Goal: Find specific page/section: Find specific page/section

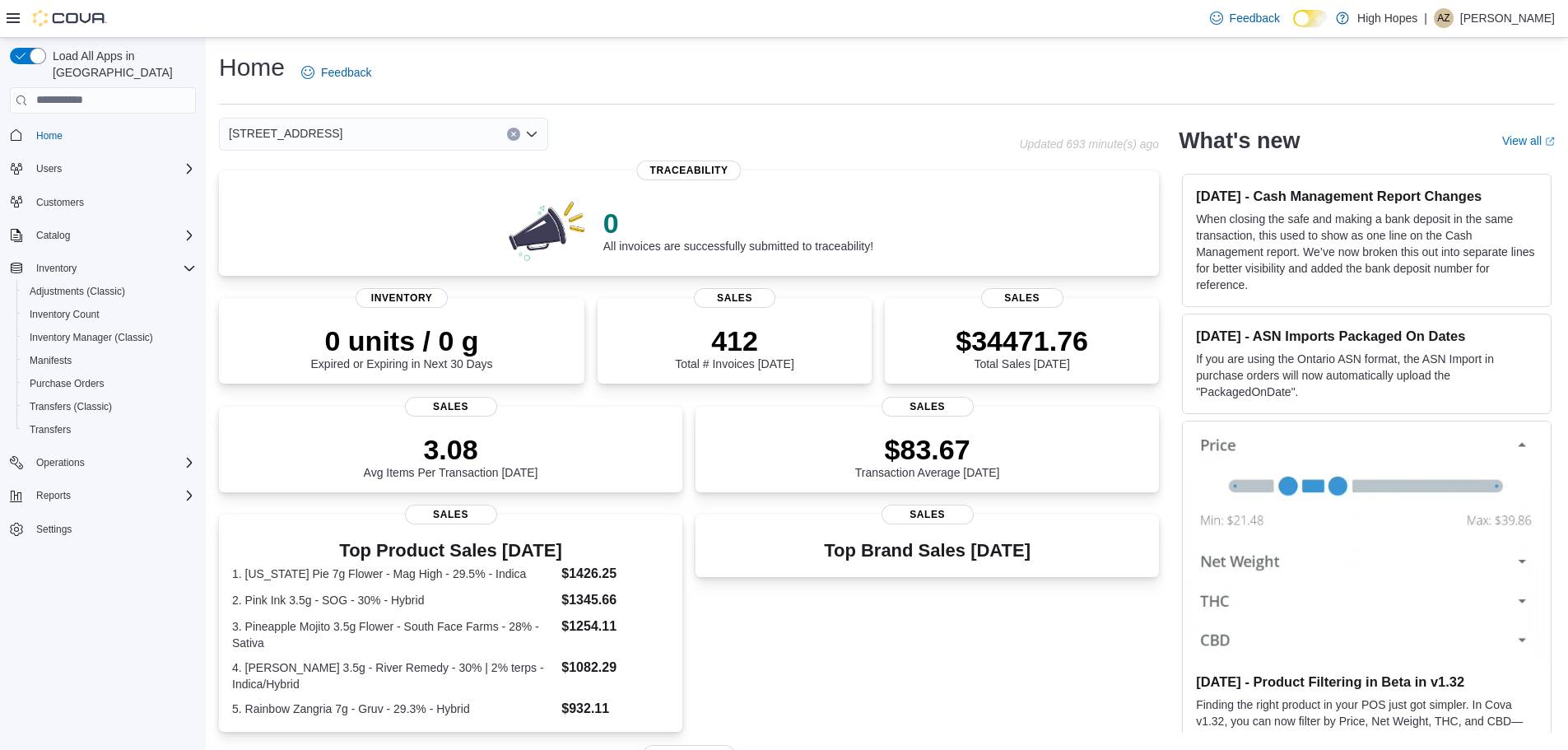
click at [368, 140] on div "1201 N Gloster St" at bounding box center [384, 134] width 329 height 33
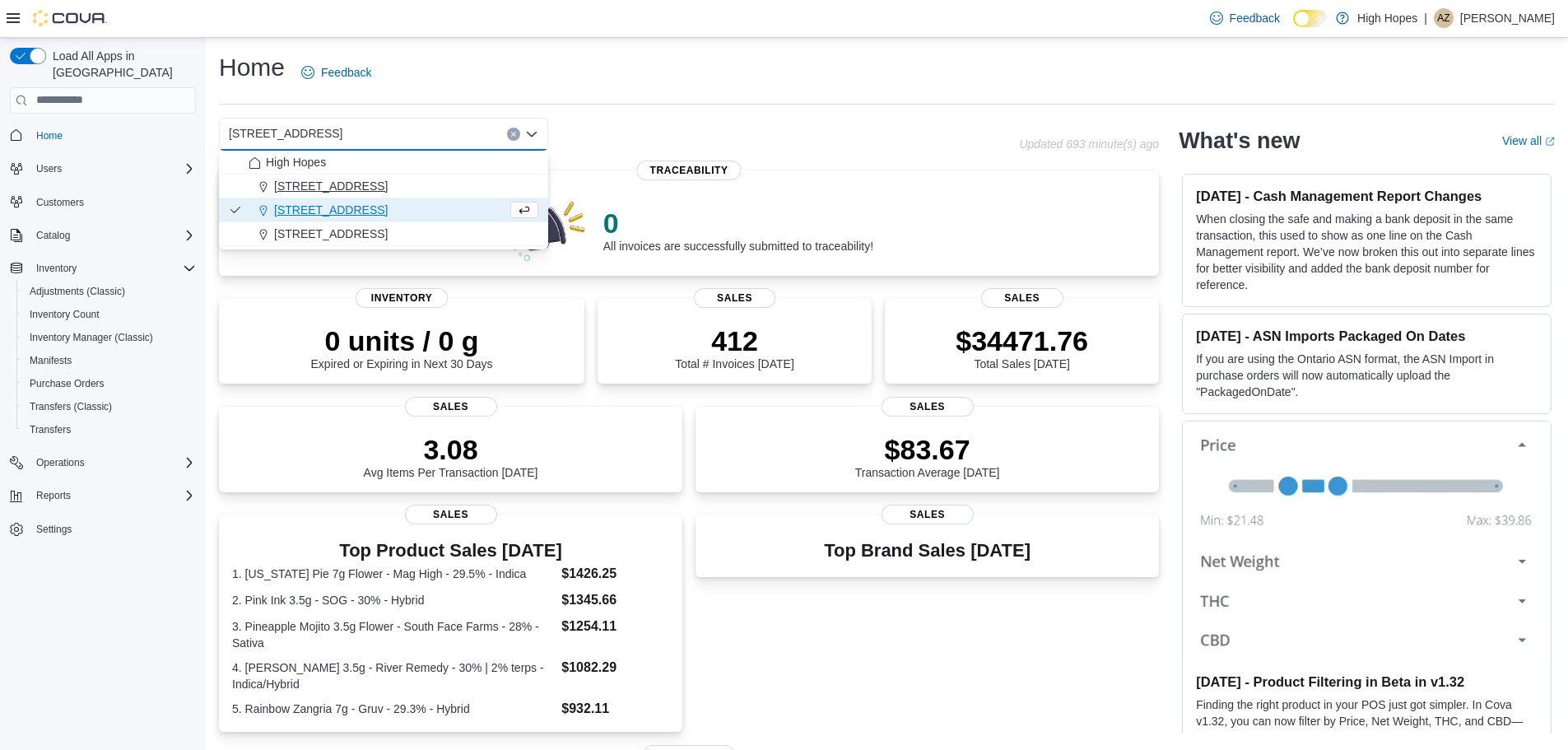
click at [342, 187] on span "[STREET_ADDRESS]" at bounding box center [331, 186] width 114 height 17
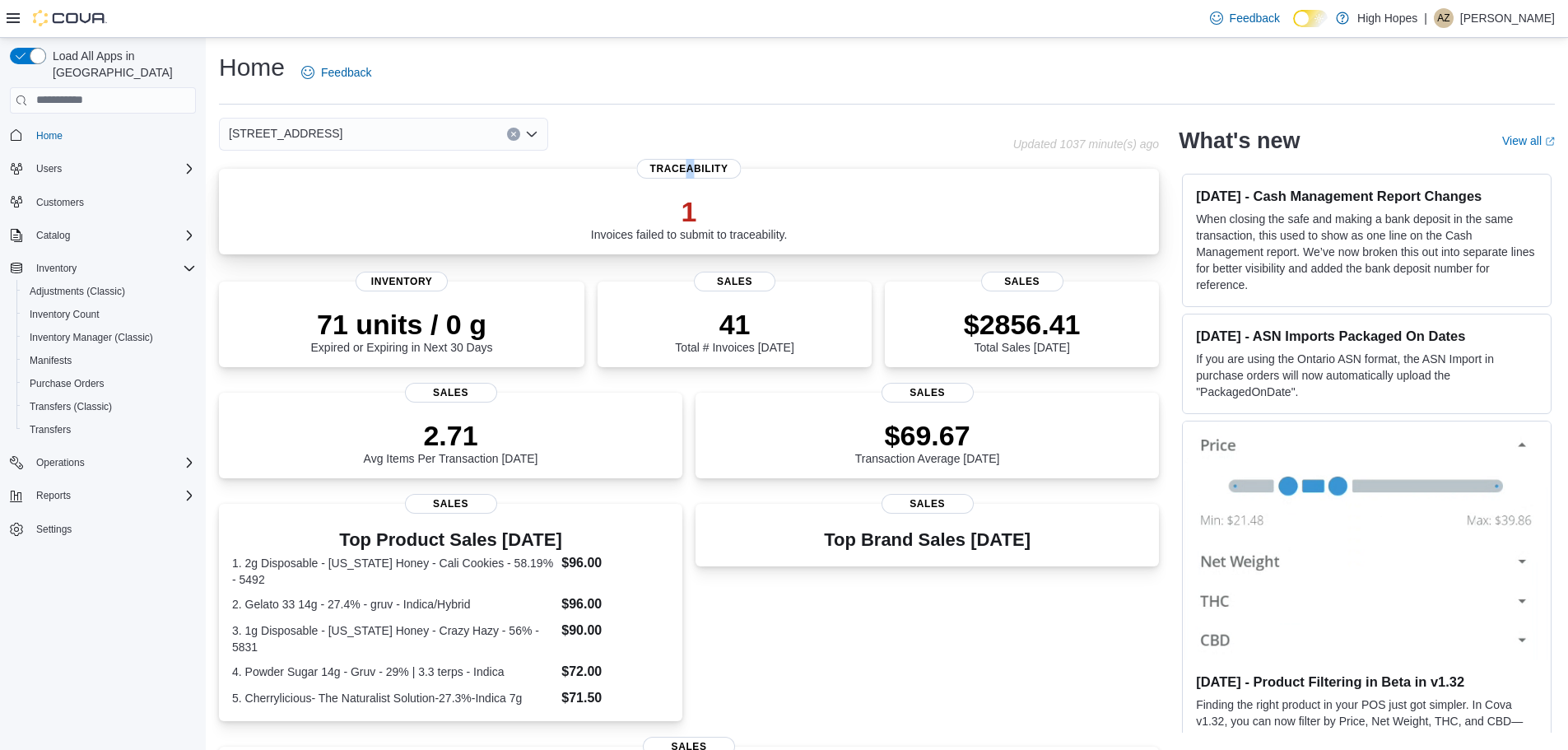
click at [702, 176] on span "Traceability" at bounding box center [689, 169] width 105 height 19
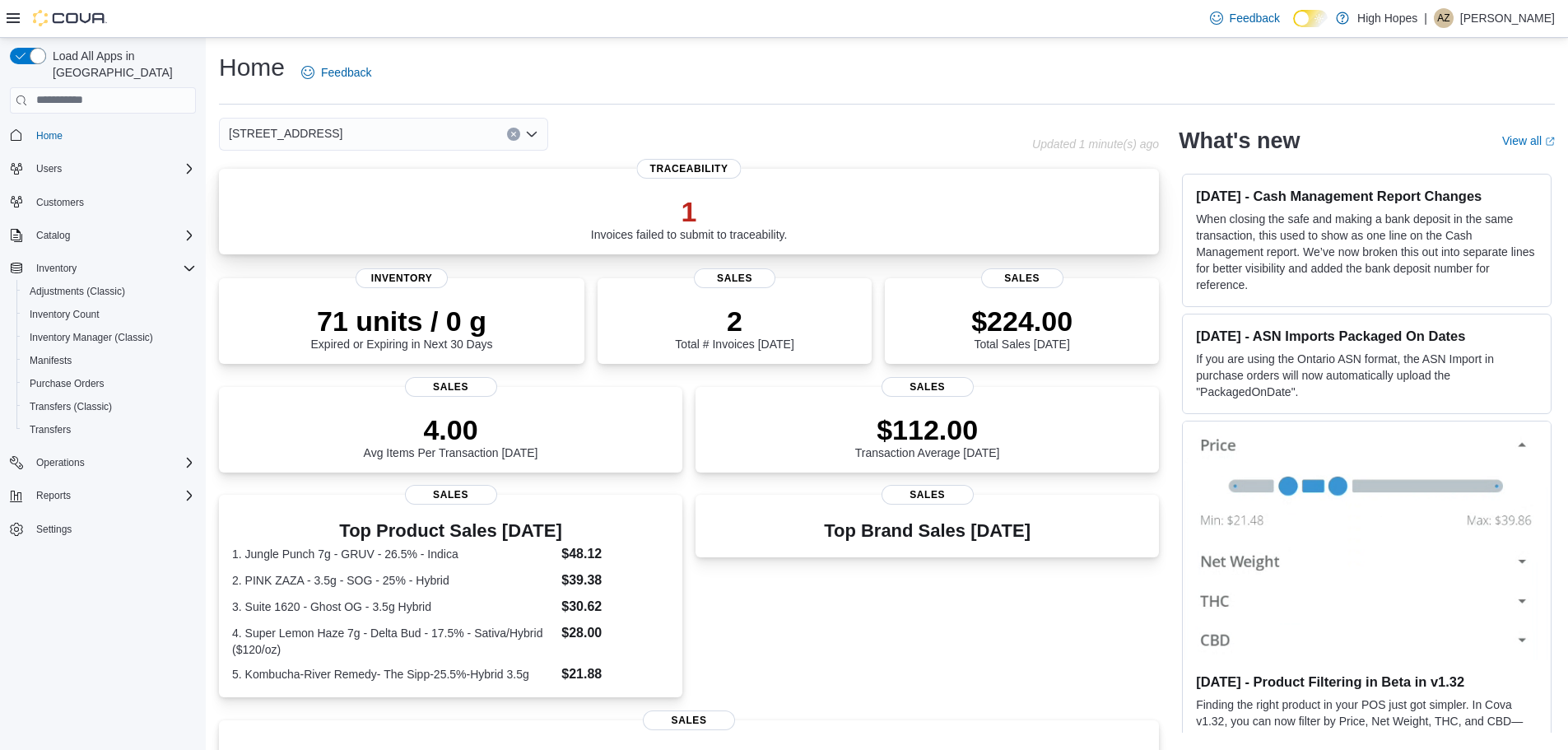
click at [696, 169] on span "Traceability" at bounding box center [689, 169] width 105 height 19
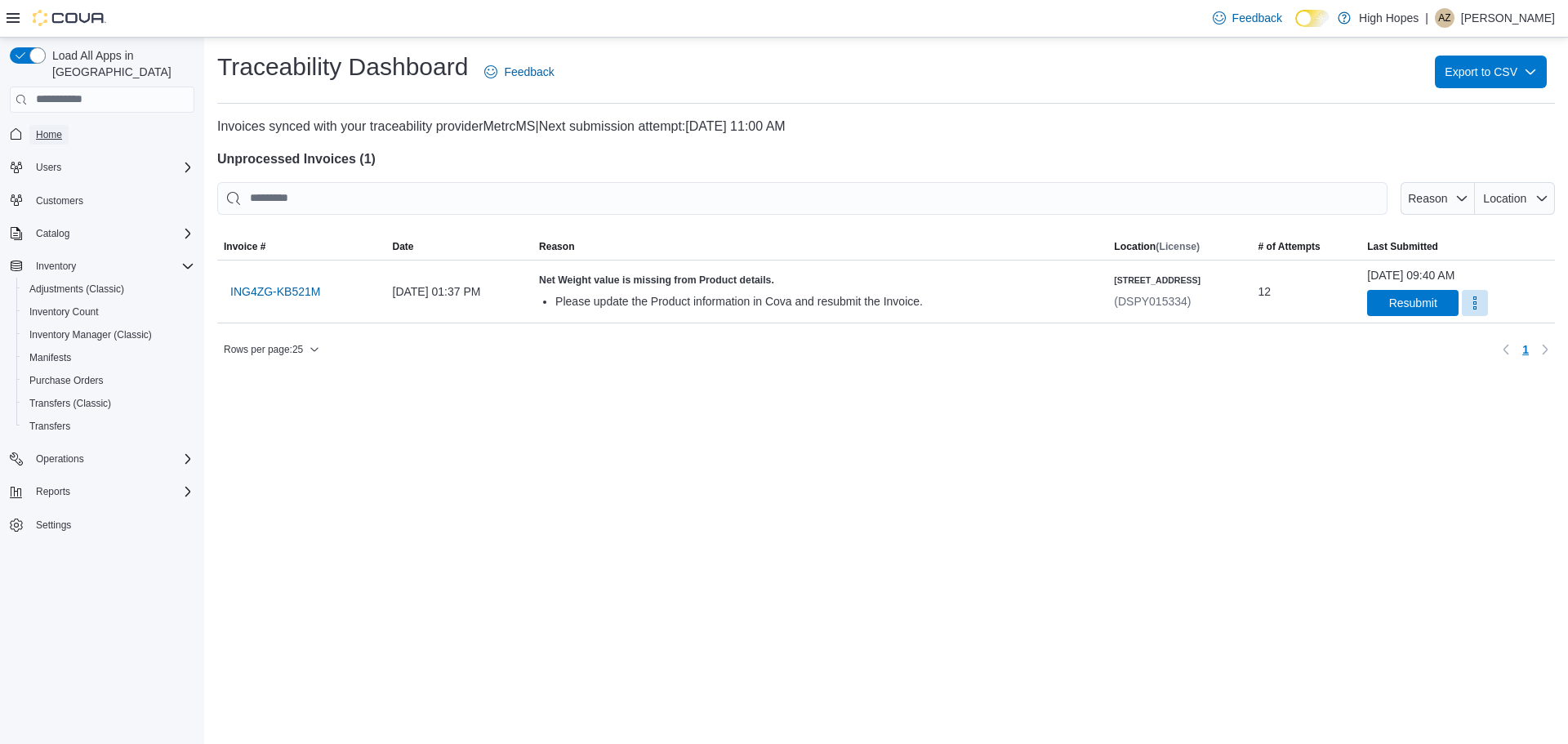
click at [58, 128] on span "Home" at bounding box center [49, 134] width 26 height 13
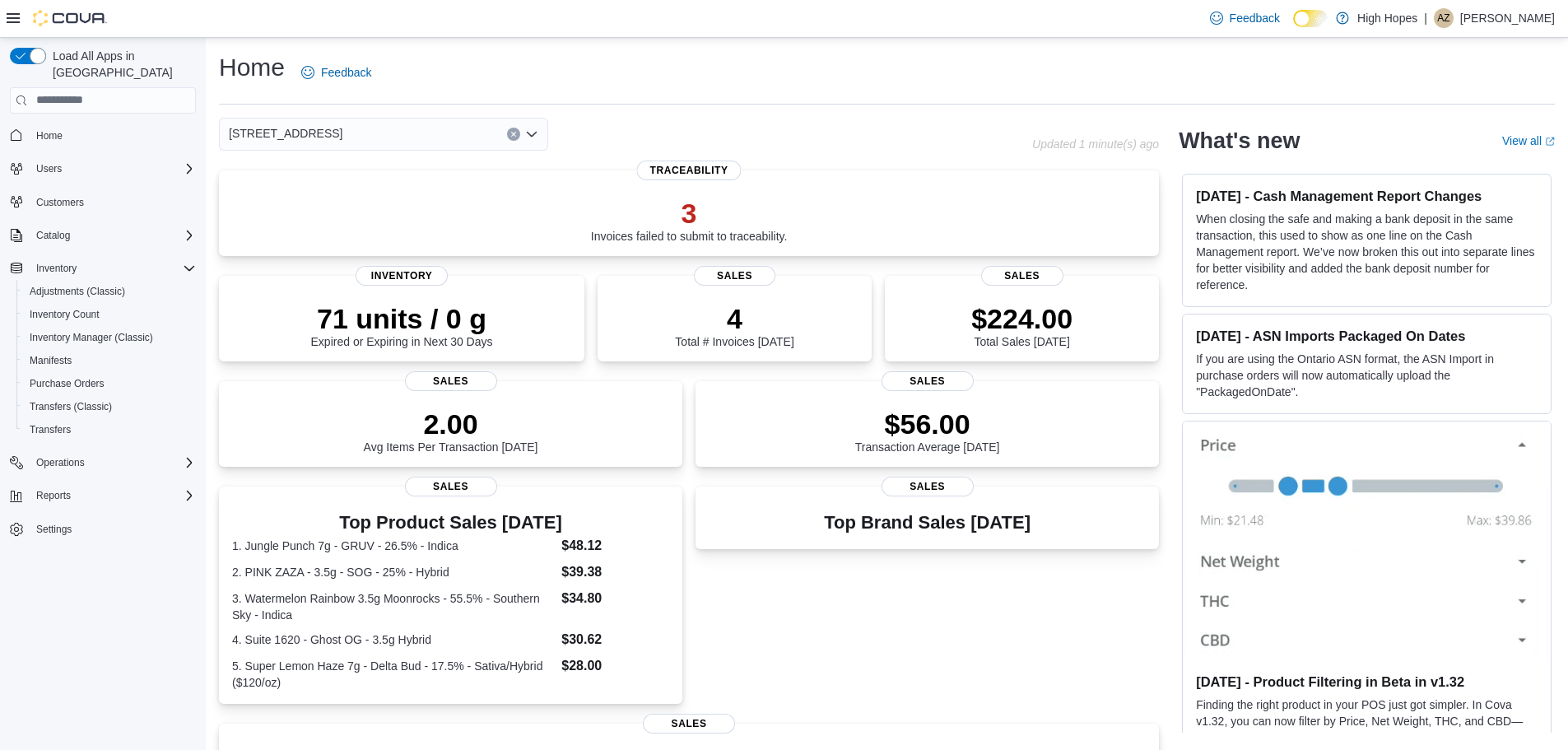
click at [340, 136] on div "[STREET_ADDRESS]" at bounding box center [384, 134] width 329 height 33
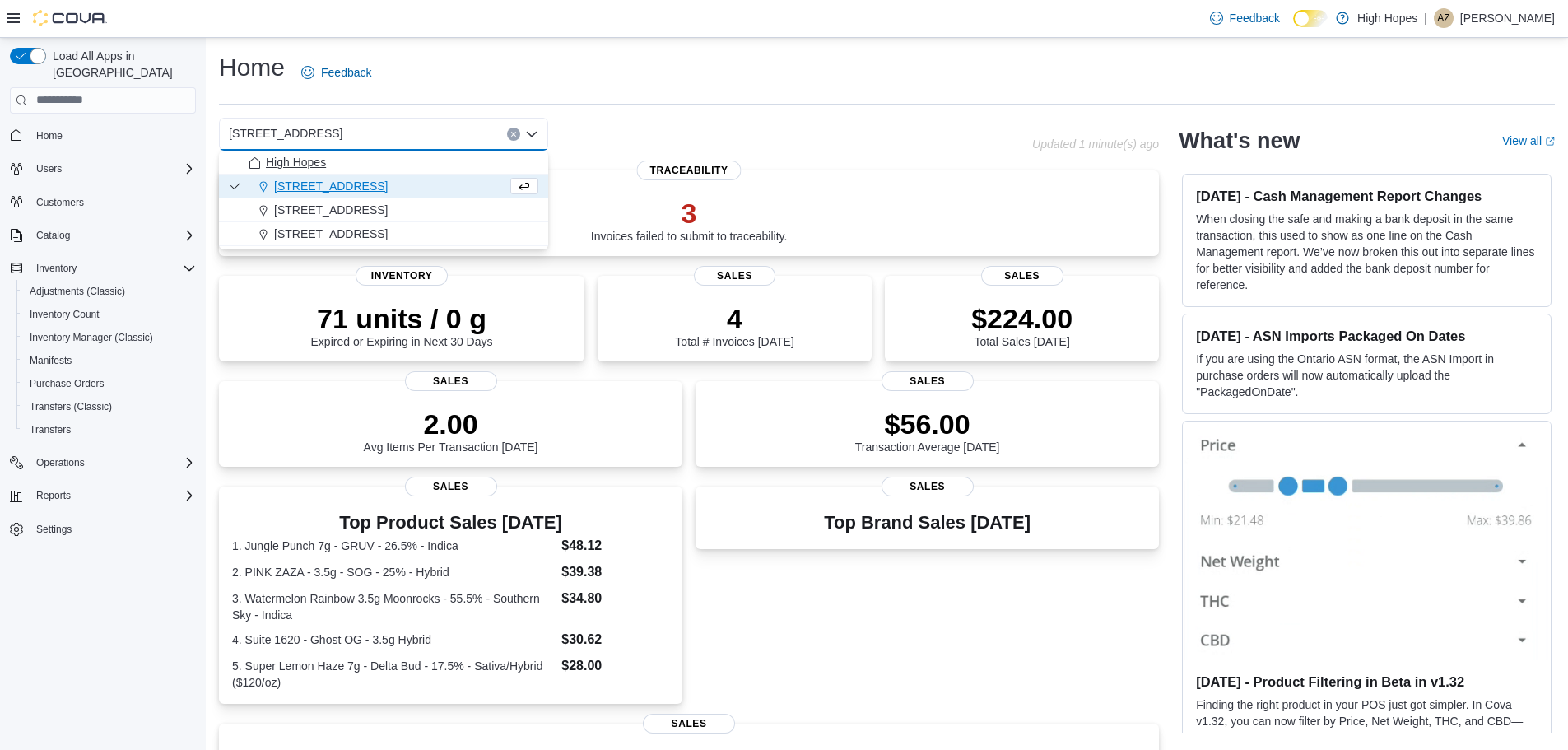
click at [318, 161] on span "High Hopes" at bounding box center [296, 162] width 60 height 17
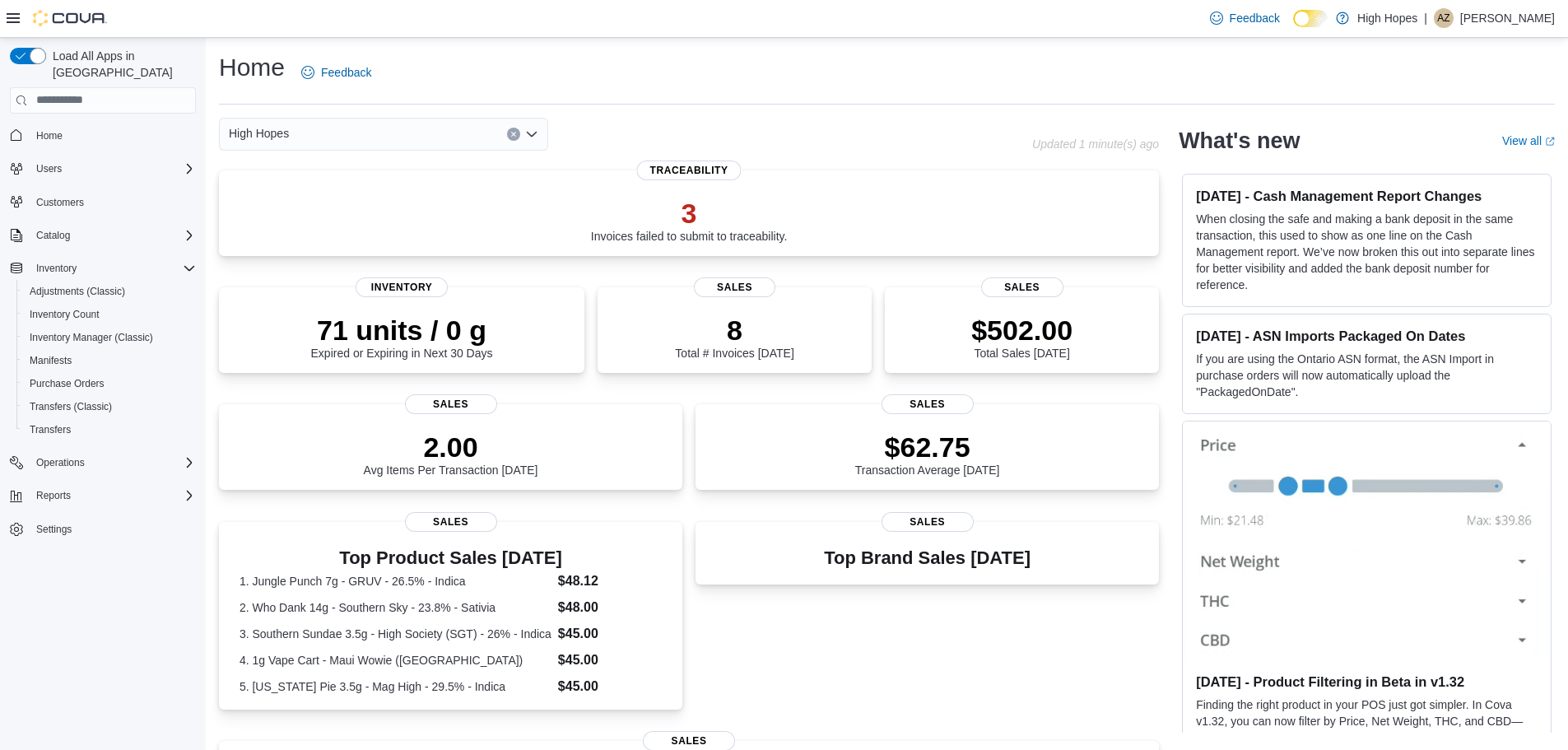
click at [363, 141] on div "High Hopes Combo box. Selected. High Hopes. Press Backspace to delete High Hope…" at bounding box center [384, 134] width 329 height 33
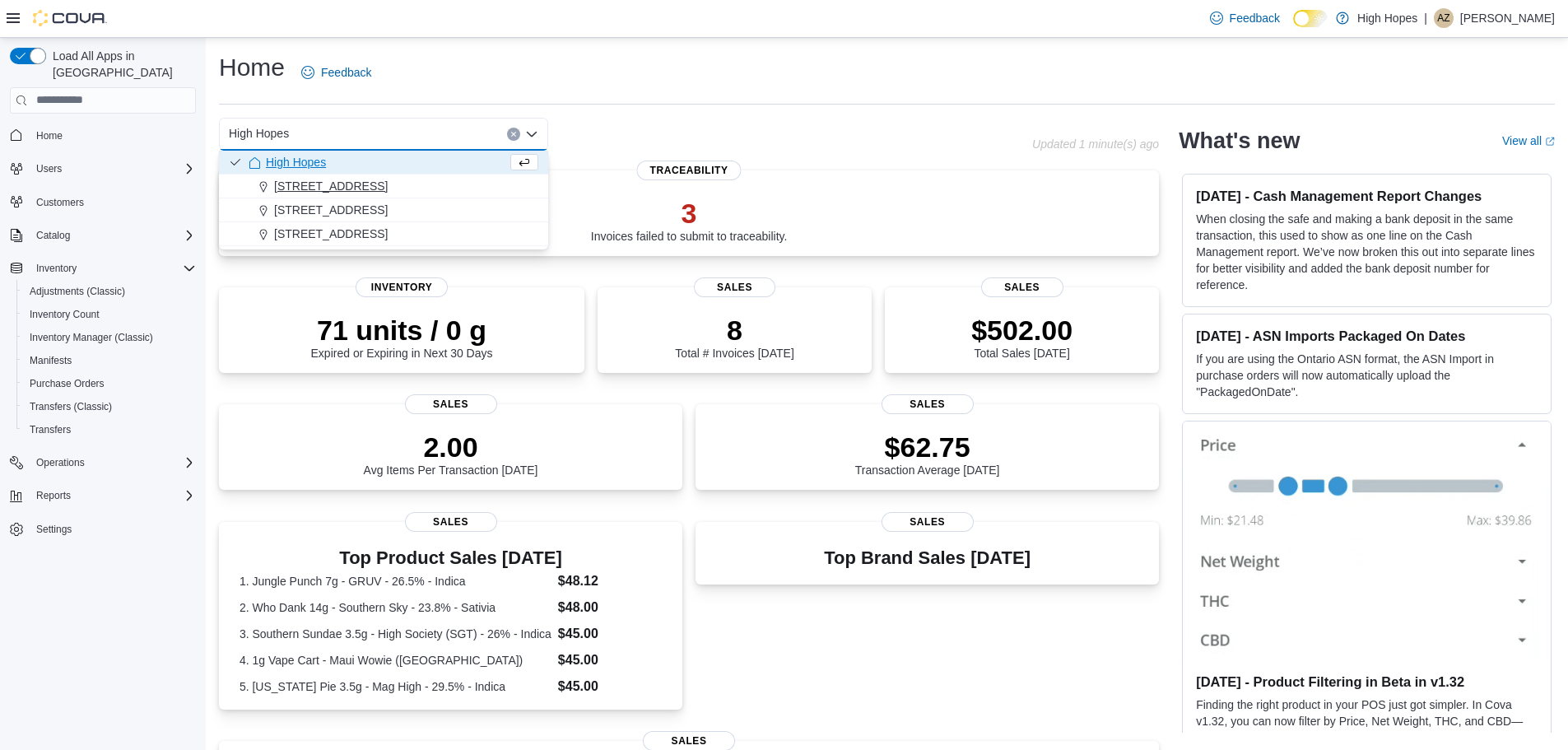
click at [320, 180] on span "[STREET_ADDRESS]" at bounding box center [331, 186] width 114 height 17
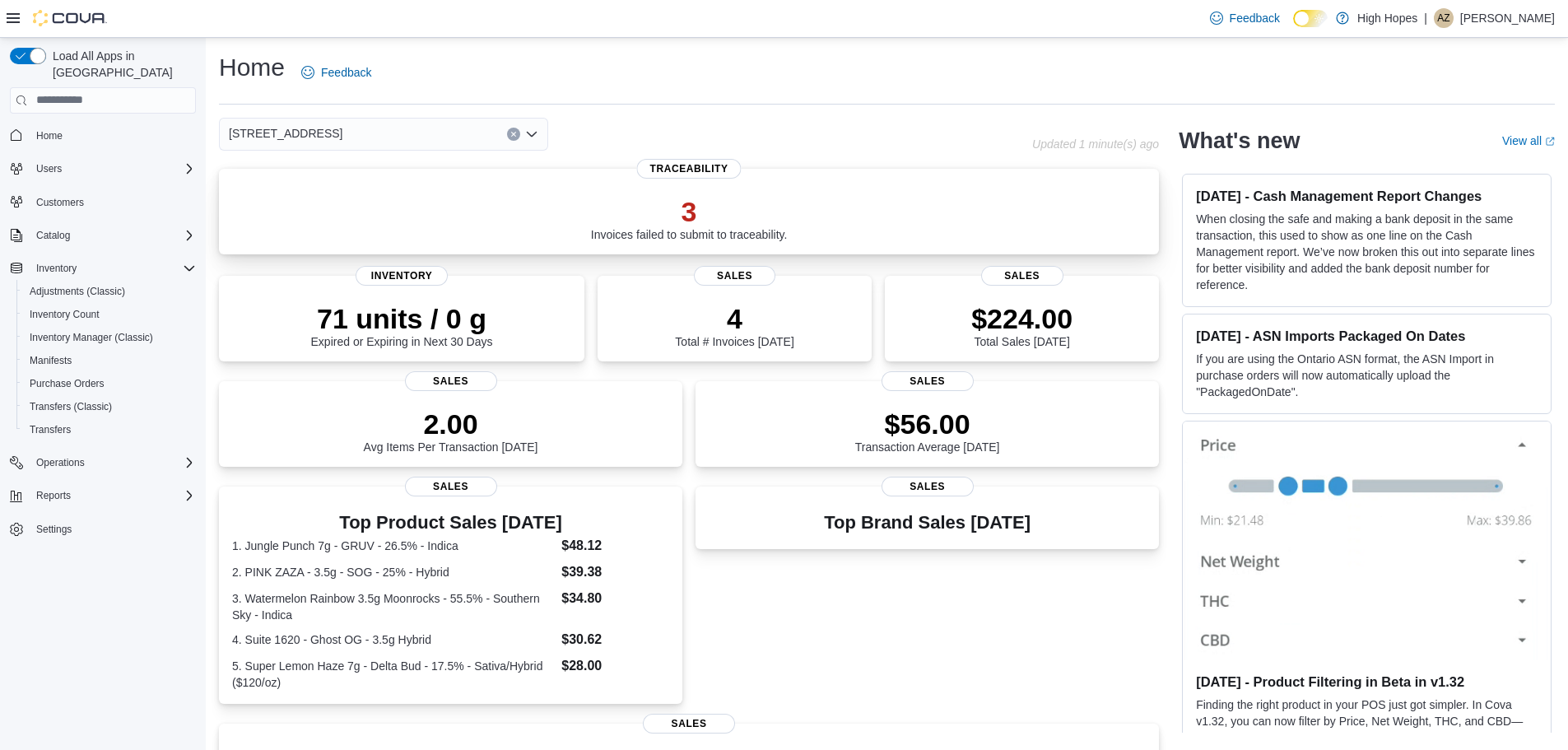
click at [695, 165] on span "Traceability" at bounding box center [689, 169] width 105 height 19
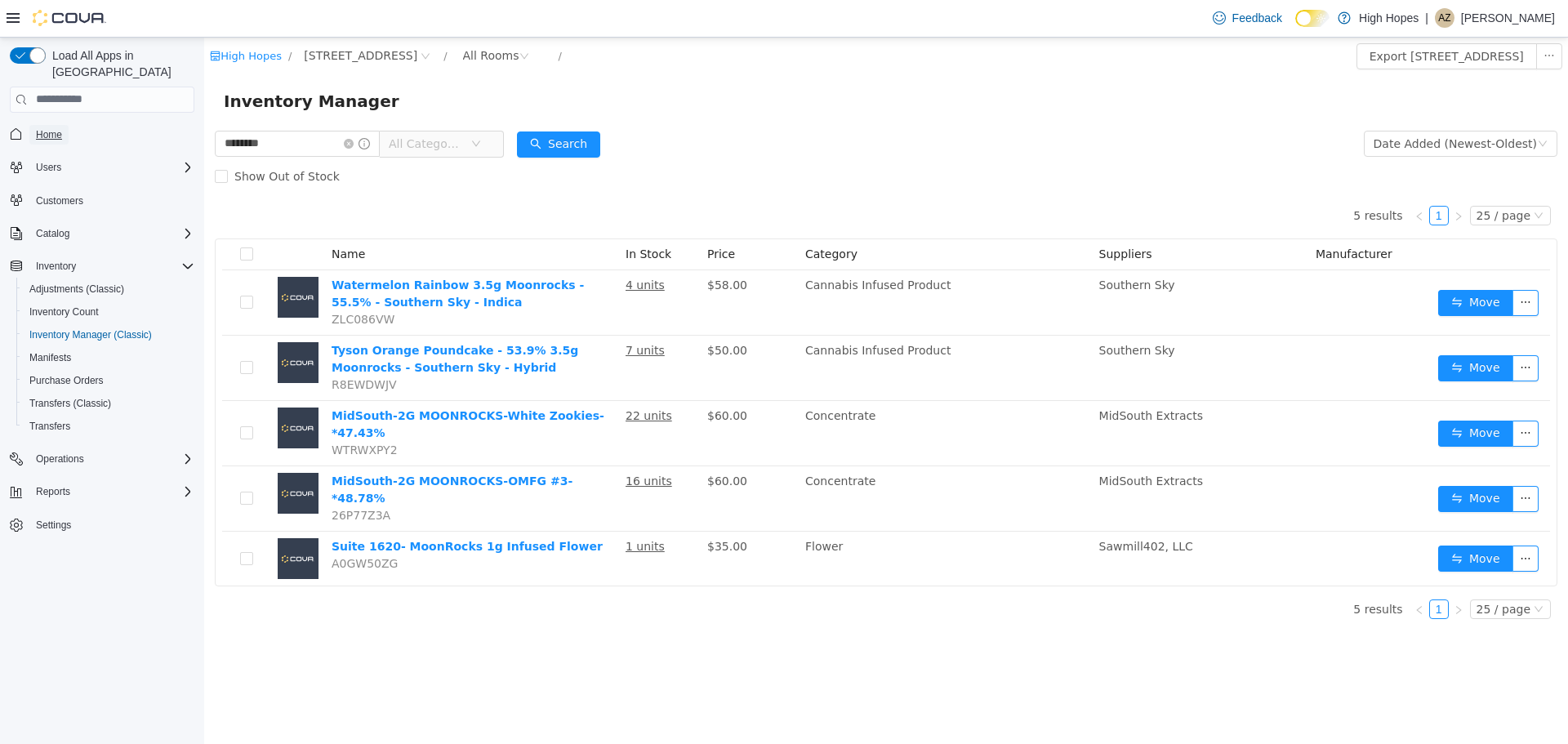
click at [39, 128] on span "Home" at bounding box center [49, 134] width 26 height 13
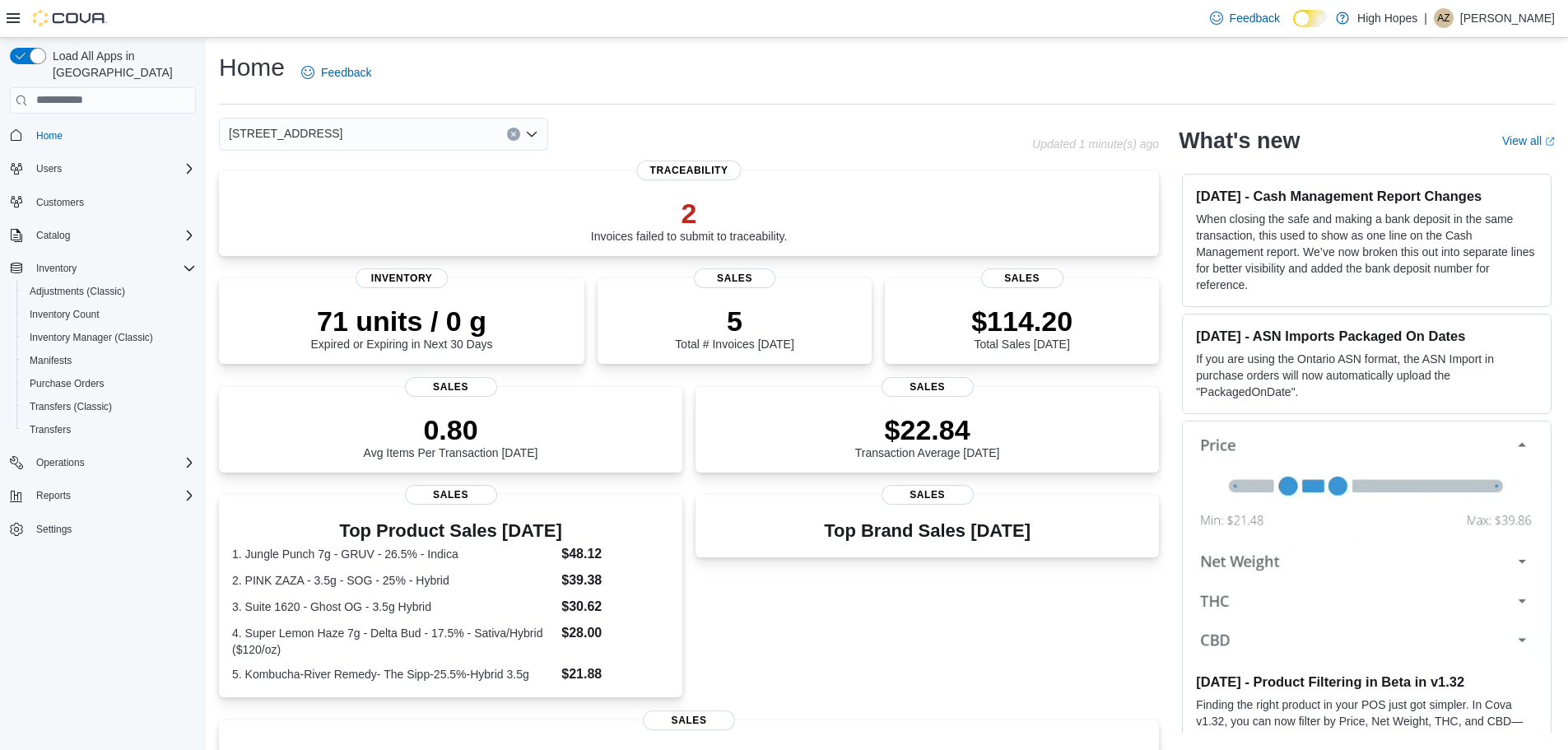
click at [335, 135] on div "[STREET_ADDRESS]" at bounding box center [384, 134] width 329 height 33
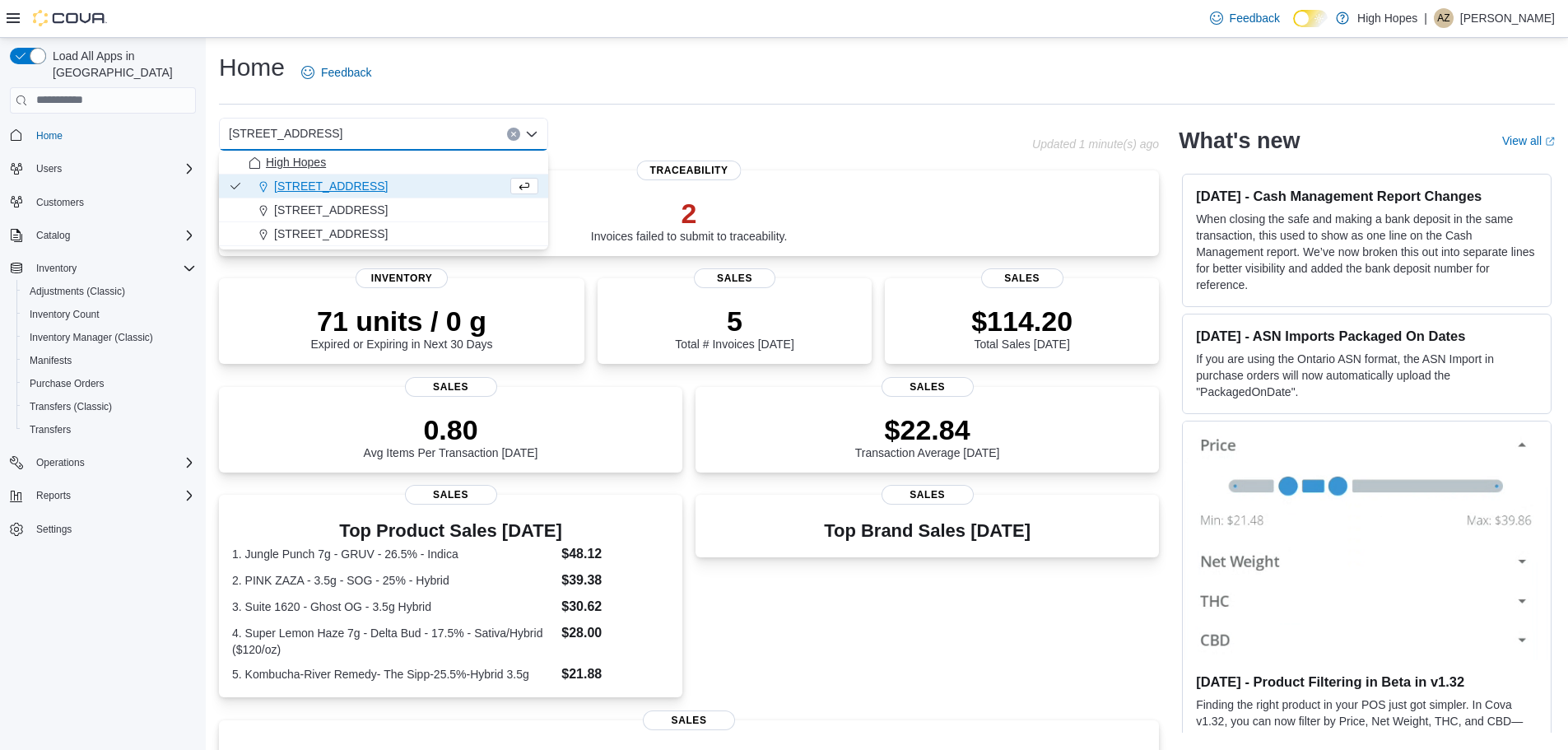
click at [325, 165] on span "High Hopes" at bounding box center [296, 162] width 60 height 17
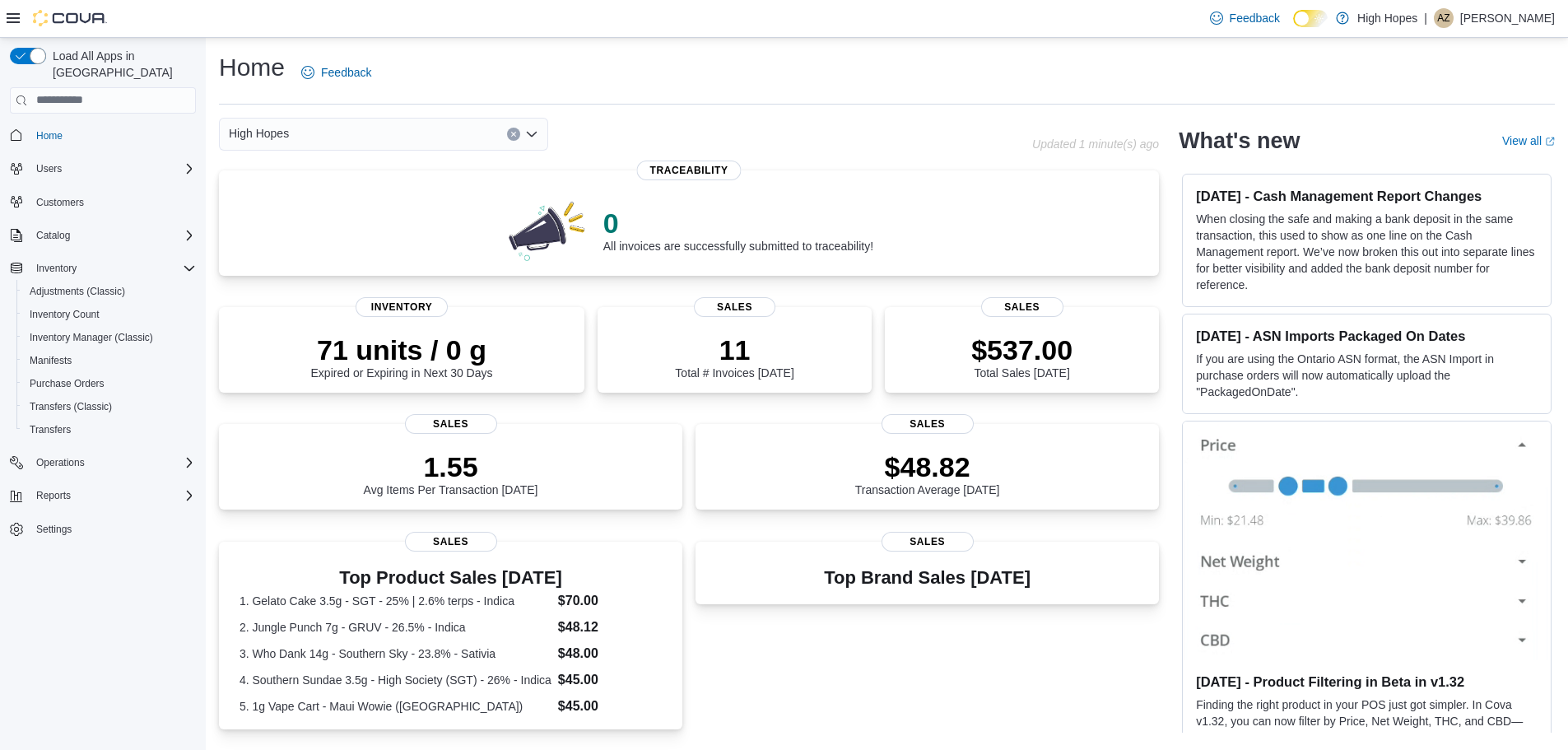
click at [319, 133] on div "High Hopes Combo box. Selected. High Hopes. Press Backspace to delete High Hope…" at bounding box center [384, 134] width 329 height 33
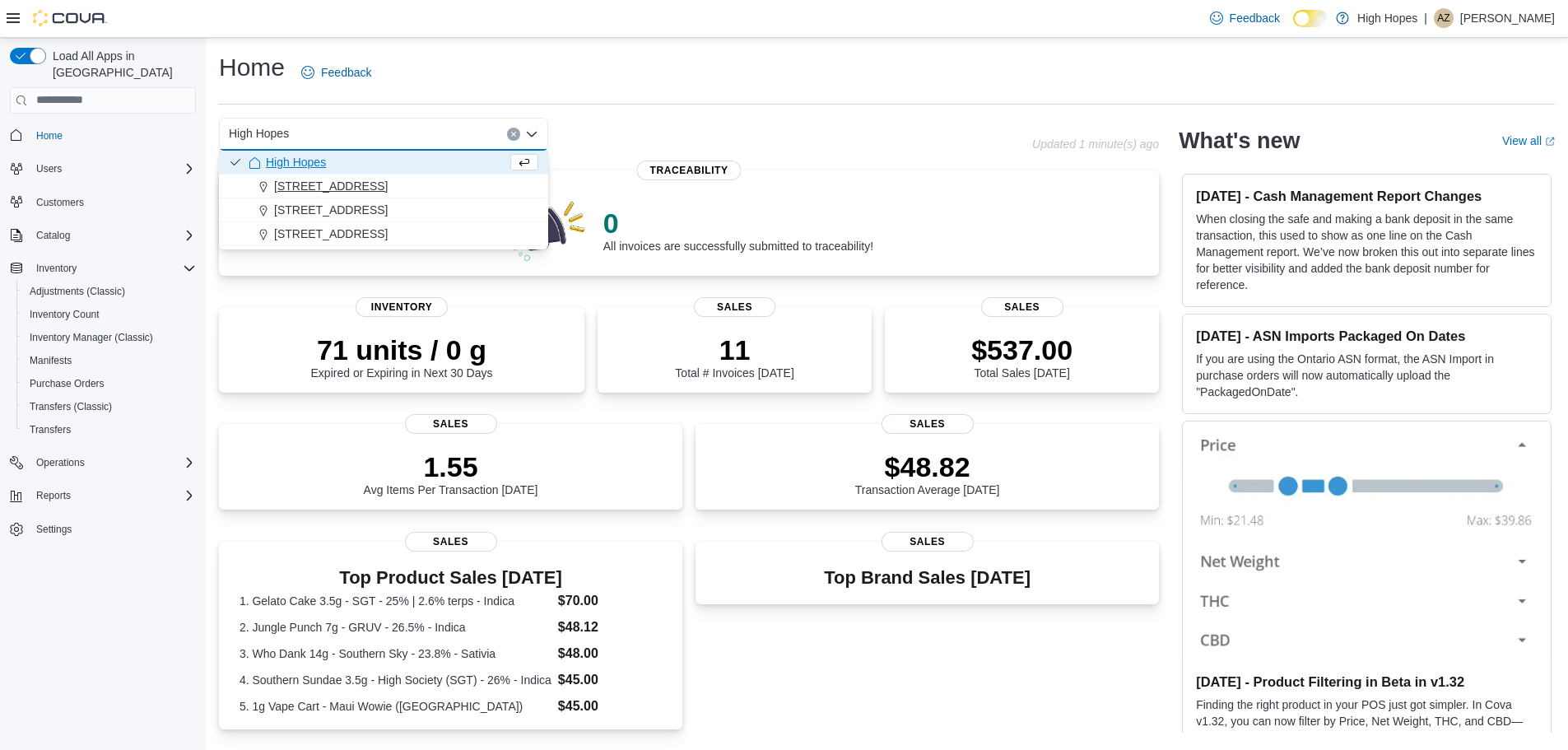
click at [319, 181] on span "[STREET_ADDRESS]" at bounding box center [331, 186] width 114 height 17
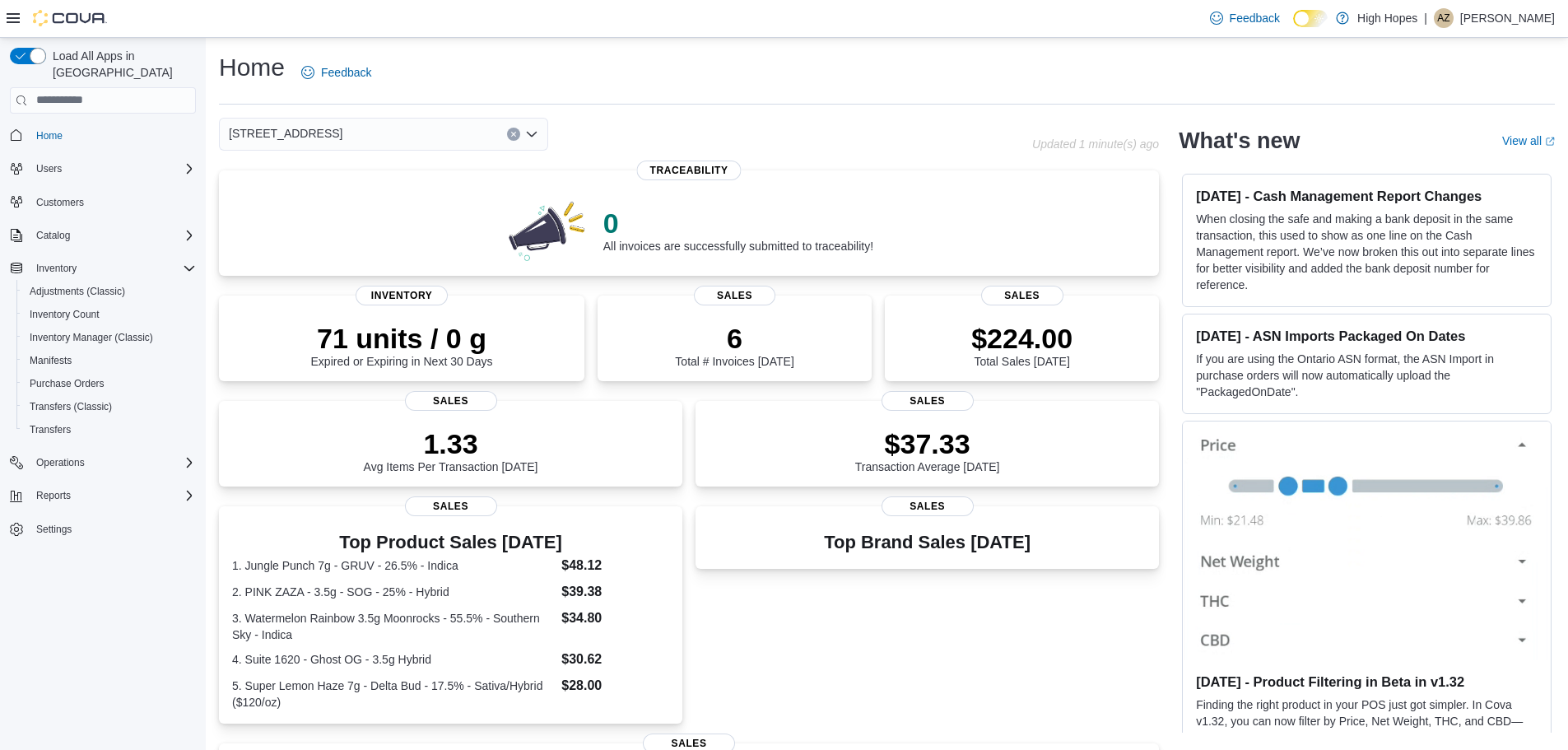
click at [313, 124] on div "[STREET_ADDRESS]" at bounding box center [384, 134] width 329 height 33
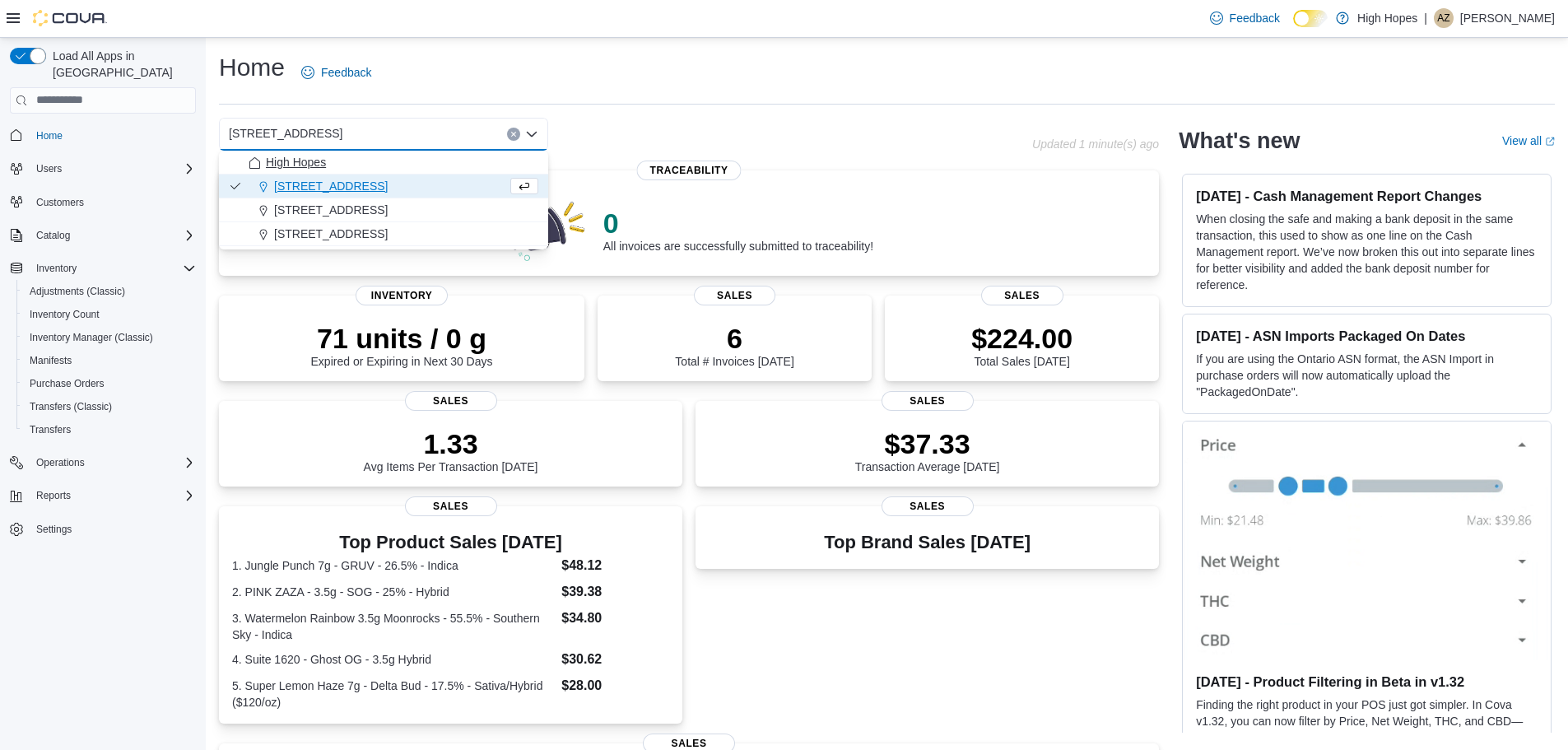
click at [317, 156] on span "High Hopes" at bounding box center [296, 162] width 60 height 17
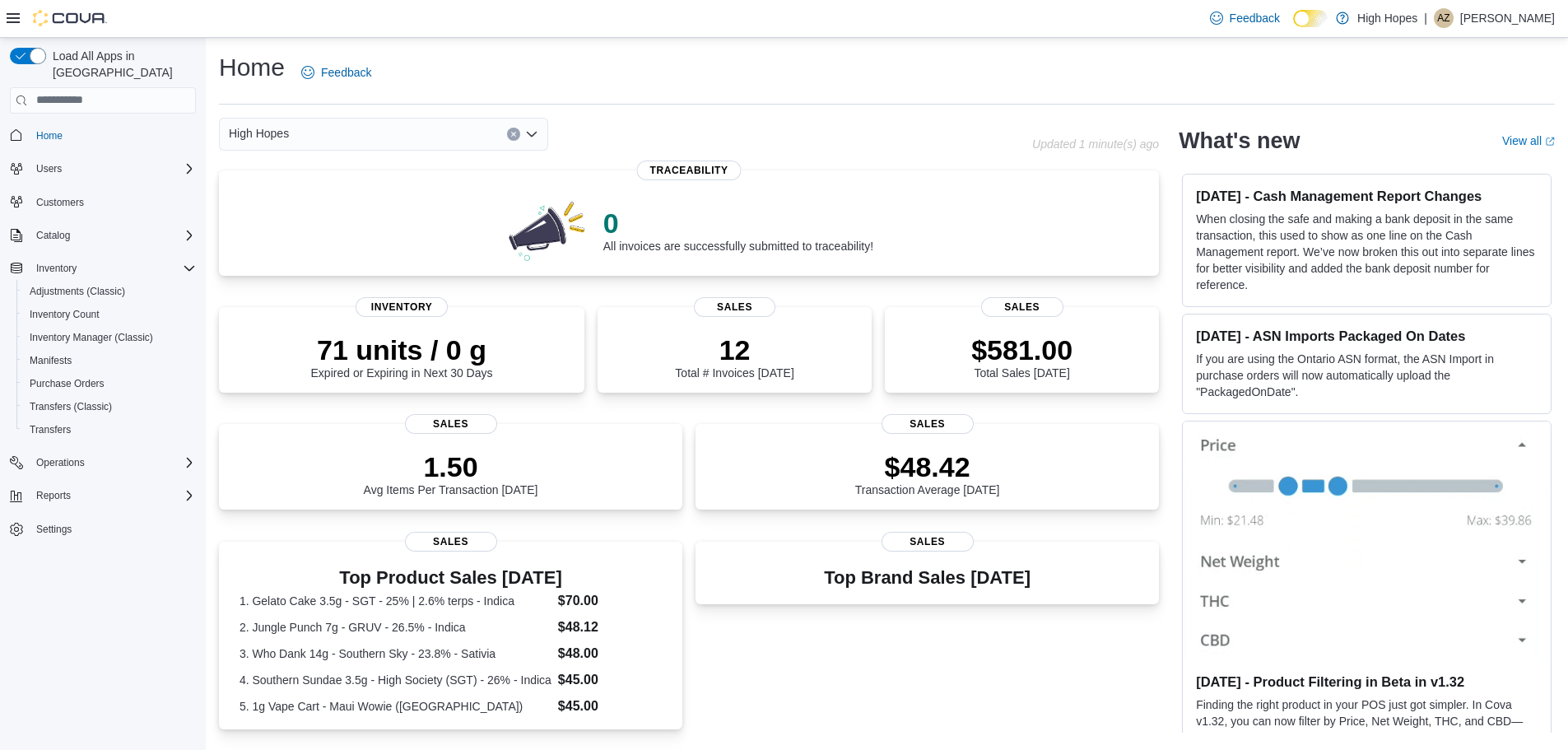
click at [407, 128] on div "High Hopes Combo box. Selected. High Hopes. Press Backspace to delete High Hope…" at bounding box center [384, 134] width 329 height 33
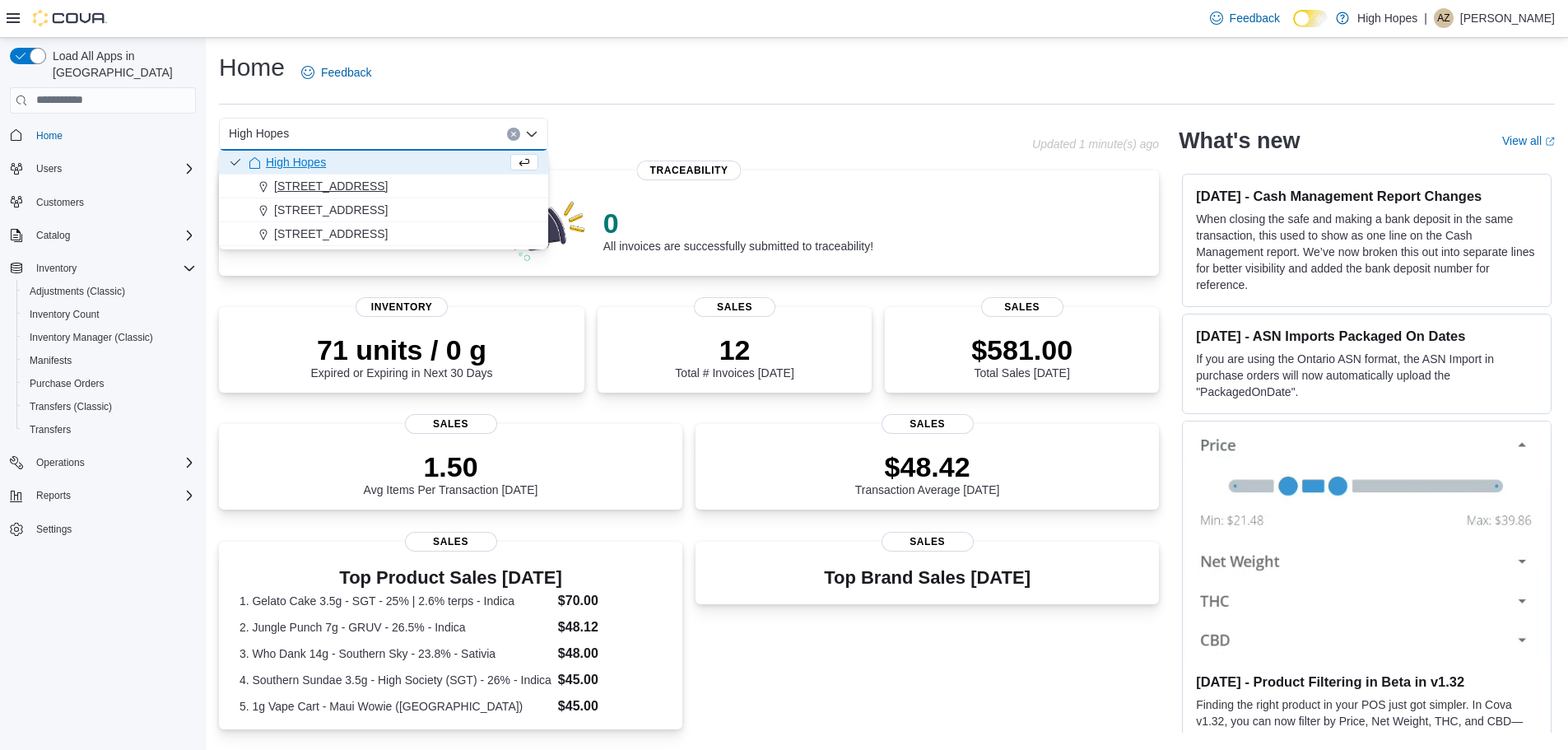
click at [319, 181] on span "[STREET_ADDRESS]" at bounding box center [331, 186] width 114 height 17
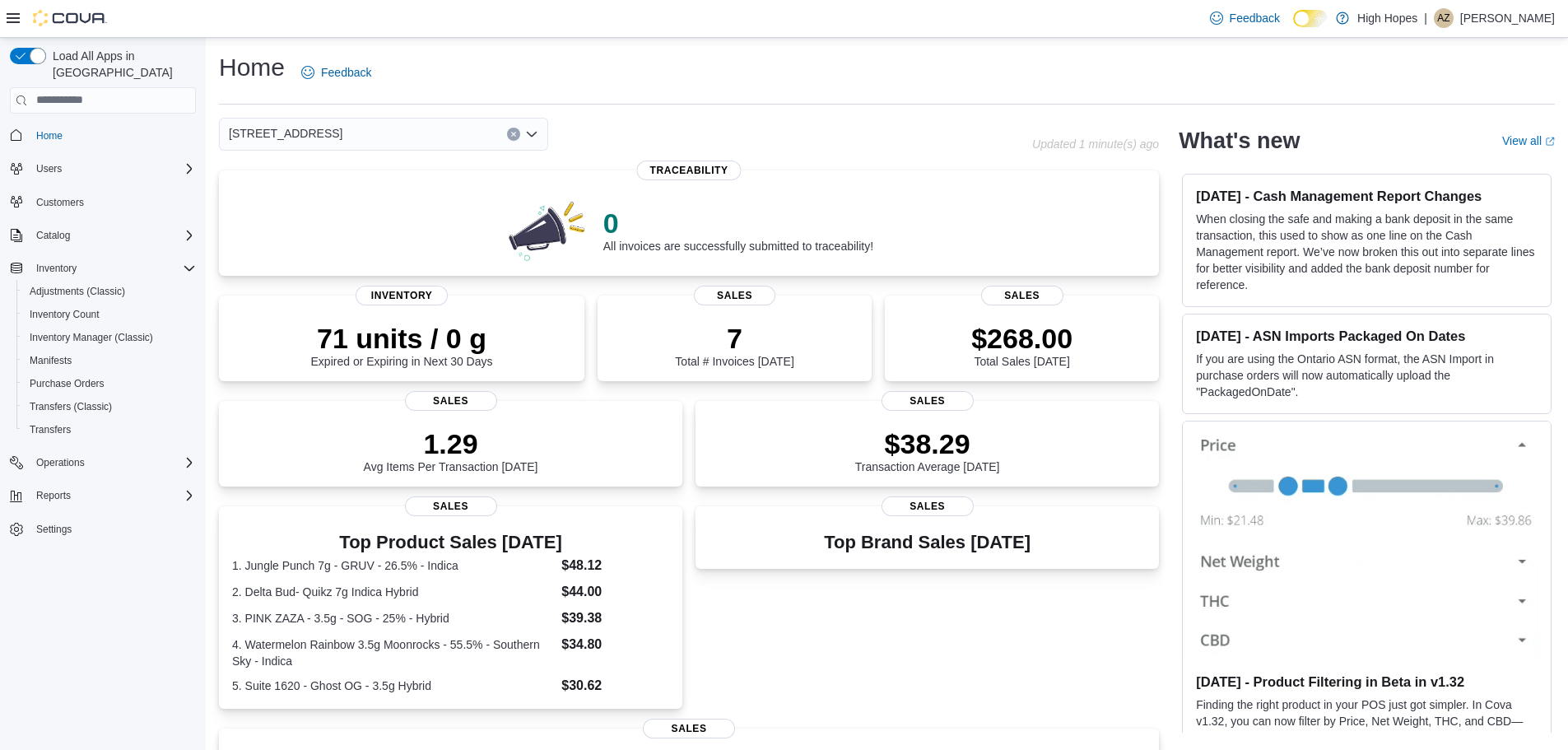
click at [369, 136] on div "[STREET_ADDRESS] Selected. [STREET_ADDRESS] Press Backspace to delete [STREET_A…" at bounding box center [384, 134] width 329 height 33
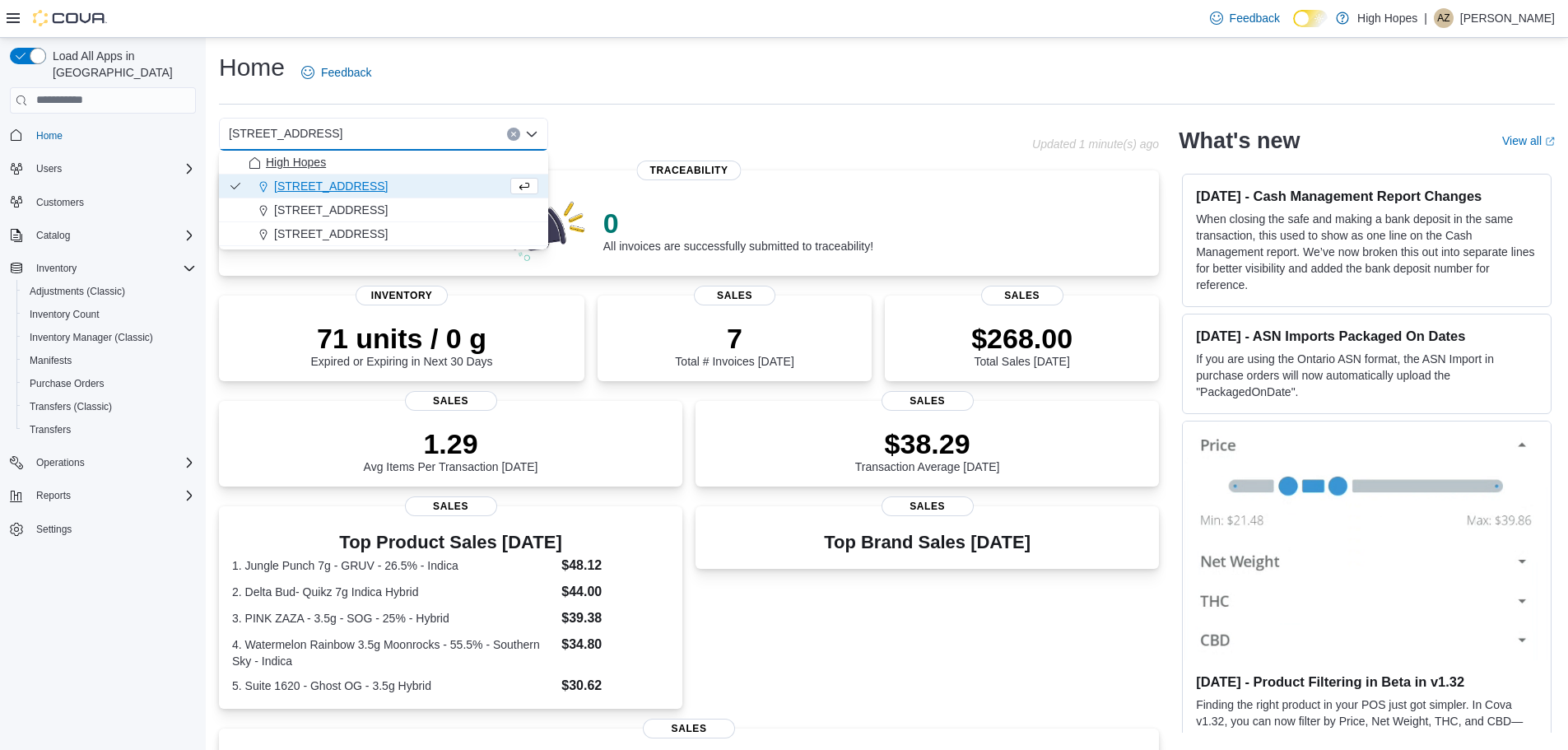
click at [312, 164] on span "High Hopes" at bounding box center [296, 162] width 60 height 17
